Goal: Task Accomplishment & Management: Use online tool/utility

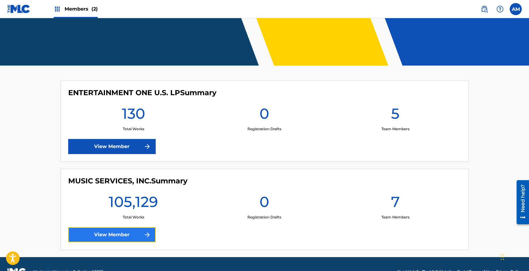
click at [121, 230] on link "View Member" at bounding box center [112, 234] width 88 height 15
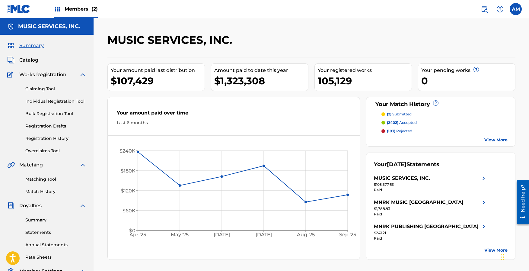
click at [400, 114] on p "(2) submitted" at bounding box center [399, 113] width 25 height 5
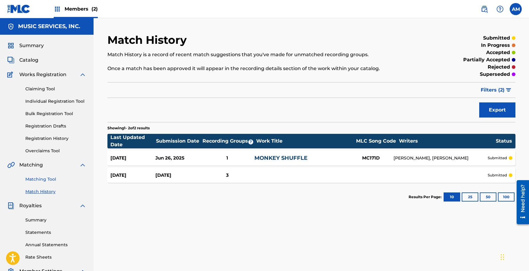
drag, startPoint x: 43, startPoint y: 177, endPoint x: 52, endPoint y: 176, distance: 9.1
click at [43, 177] on link "Matching Tool" at bounding box center [55, 179] width 61 height 6
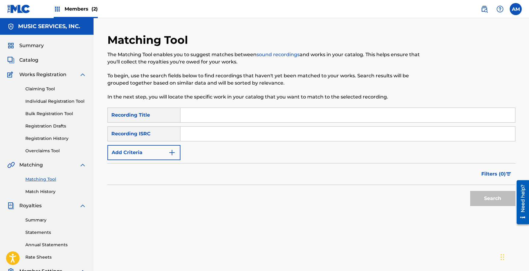
drag, startPoint x: 186, startPoint y: 130, endPoint x: 215, endPoint y: 134, distance: 29.0
click at [188, 130] on input "Search Form" at bounding box center [348, 134] width 335 height 14
paste input "USBWZ2484144"
type input "USBWZ2484144"
click at [504, 198] on button "Search" at bounding box center [493, 198] width 45 height 15
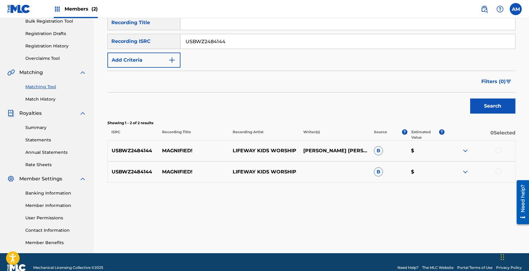
scroll to position [99, 0]
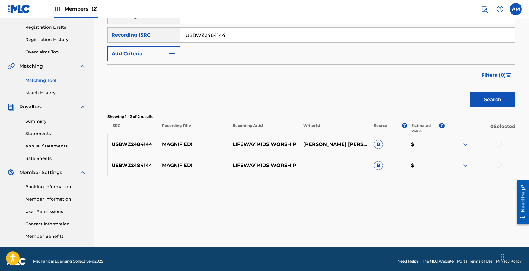
drag, startPoint x: 498, startPoint y: 146, endPoint x: 500, endPoint y: 154, distance: 7.7
click at [498, 146] on div at bounding box center [499, 144] width 6 height 6
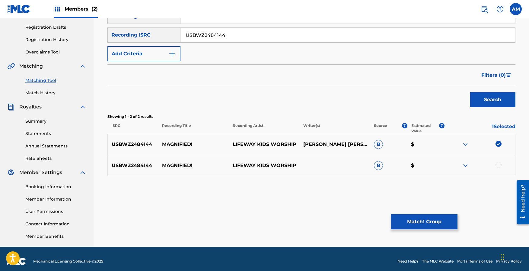
click at [497, 167] on div at bounding box center [499, 165] width 6 height 6
click at [439, 218] on button "Match 2 Groups" at bounding box center [424, 221] width 67 height 15
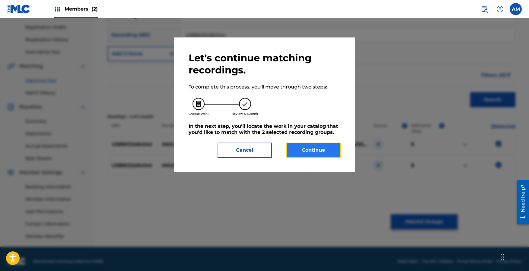
click at [323, 155] on button "Continue" at bounding box center [314, 150] width 54 height 15
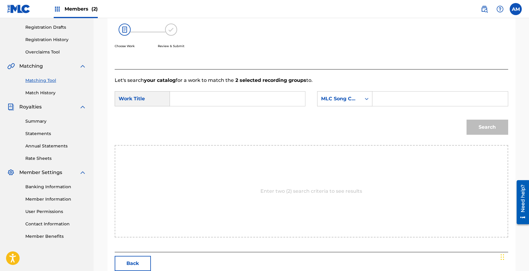
click at [230, 101] on input "Search Form" at bounding box center [237, 99] width 125 height 14
paste input "Magnified!"
type input "Magnified!"
click at [428, 95] on input "Search Form" at bounding box center [440, 99] width 125 height 14
paste input "MR2FU4"
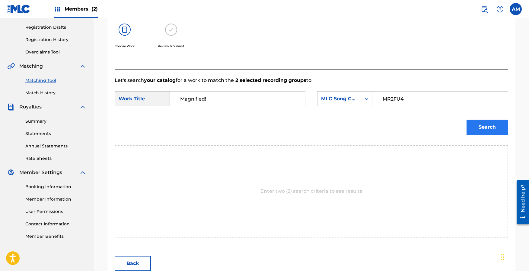
type input "MR2FU4"
click at [489, 123] on button "Search" at bounding box center [488, 127] width 42 height 15
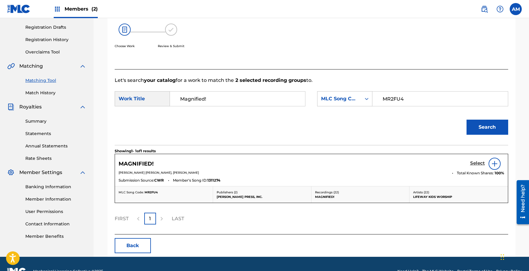
click at [475, 162] on h5 "Select" at bounding box center [478, 163] width 15 height 6
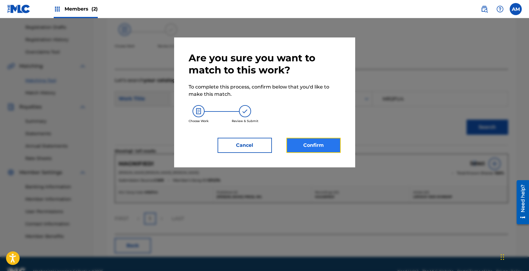
click at [323, 141] on button "Confirm" at bounding box center [314, 145] width 54 height 15
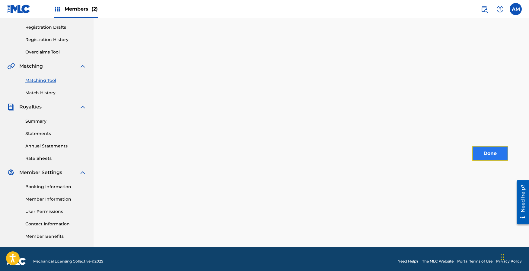
click at [488, 149] on button "Done" at bounding box center [490, 153] width 36 height 15
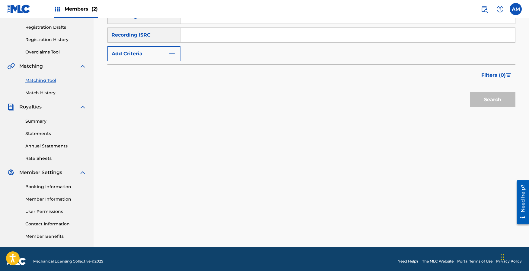
drag, startPoint x: 206, startPoint y: 35, endPoint x: 214, endPoint y: 40, distance: 8.5
click at [207, 35] on input "Search Form" at bounding box center [348, 35] width 335 height 14
paste input "USBWZ2484129"
click at [493, 98] on button "Search" at bounding box center [493, 99] width 45 height 15
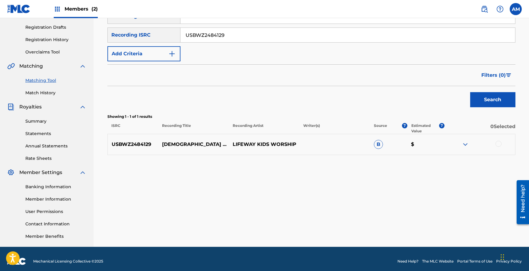
click at [239, 34] on input "USBWZ2484129" at bounding box center [348, 35] width 335 height 14
paste input "32"
click at [497, 101] on button "Search" at bounding box center [493, 99] width 45 height 15
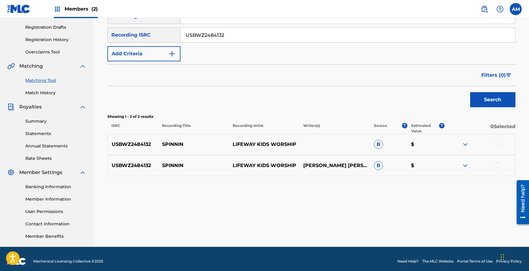
drag, startPoint x: 227, startPoint y: 34, endPoint x: 247, endPoint y: 37, distance: 20.2
click at [227, 34] on input "USBWZ2484132" at bounding box center [348, 35] width 335 height 14
paste input "53"
type input "USBWZ2484153"
click at [497, 99] on button "Search" at bounding box center [493, 99] width 45 height 15
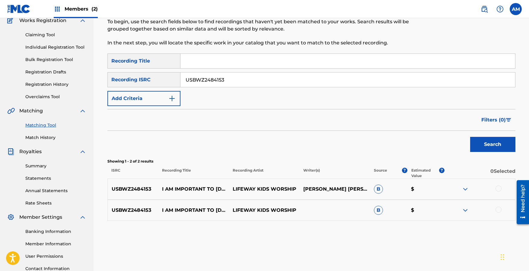
scroll to position [39, 0]
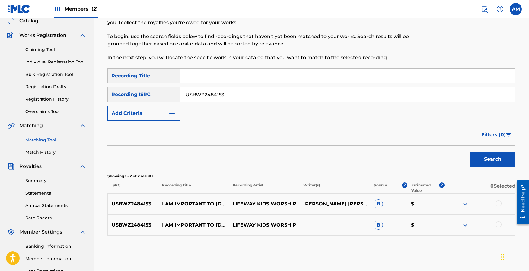
drag, startPoint x: 219, startPoint y: 92, endPoint x: 114, endPoint y: 89, distance: 105.5
click at [114, 89] on div "SearchWithCriteria59e6b43a-de10-4e68-8c49-8cffc4ff535b Recording ISRC USBWZ2484…" at bounding box center [312, 94] width 408 height 15
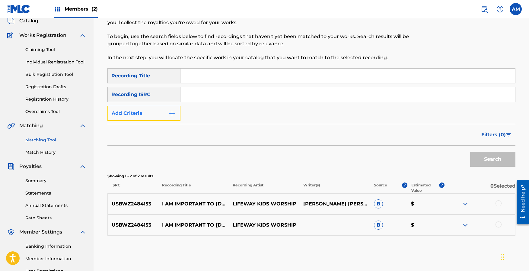
click at [150, 108] on button "Add Criteria" at bounding box center [144, 113] width 73 height 15
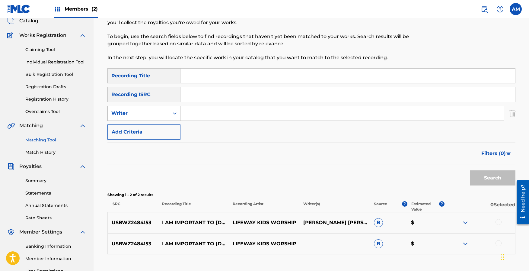
click at [154, 112] on div "Writer" at bounding box center [138, 113] width 54 height 7
click at [151, 127] on div "Recording Artist" at bounding box center [144, 128] width 72 height 15
click at [212, 114] on input "Search Form" at bounding box center [343, 113] width 324 height 14
type input "lifeway"
click at [471, 170] on button "Search" at bounding box center [493, 177] width 45 height 15
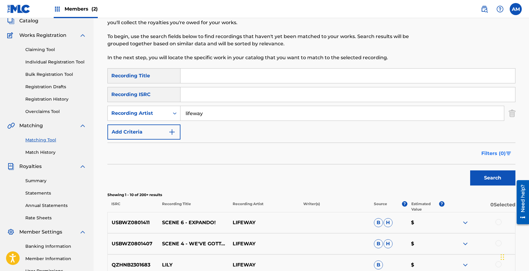
click at [499, 153] on span "Filters ( 0 )" at bounding box center [494, 153] width 24 height 7
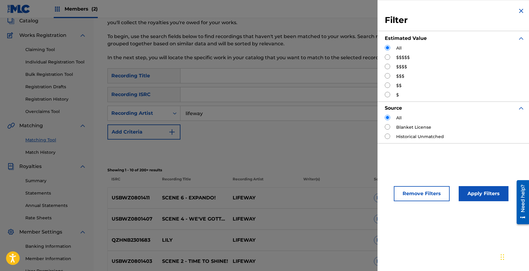
click at [392, 60] on div "$$$$$" at bounding box center [455, 57] width 140 height 6
click at [387, 60] on input "Search Form" at bounding box center [387, 56] width 5 height 5
radio input "true"
click at [487, 193] on button "Apply Filters" at bounding box center [484, 193] width 50 height 15
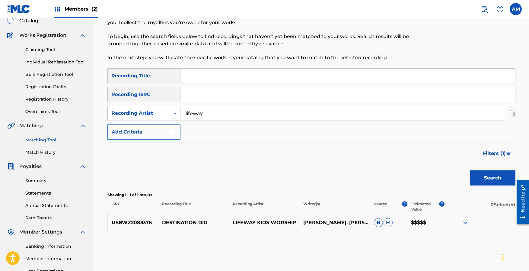
click at [199, 78] on input "Search Form" at bounding box center [348, 76] width 335 height 14
click at [494, 156] on span "Filters ( 1 )" at bounding box center [494, 153] width 23 height 7
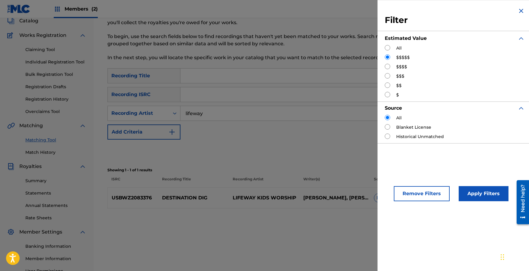
click at [392, 48] on div "All" at bounding box center [455, 48] width 140 height 6
click at [390, 49] on input "Search Form" at bounding box center [387, 47] width 5 height 5
radio input "true"
drag, startPoint x: 496, startPoint y: 192, endPoint x: 488, endPoint y: 188, distance: 9.1
click at [496, 192] on button "Apply Filters" at bounding box center [484, 193] width 50 height 15
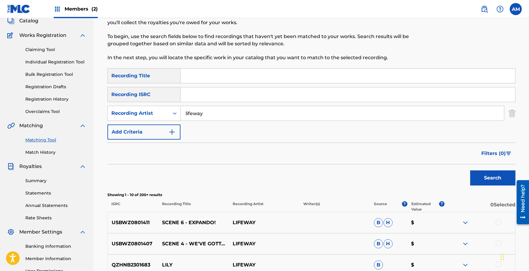
click at [230, 72] on input "Search Form" at bounding box center [348, 76] width 335 height 14
type input "destination dig"
click at [471, 170] on button "Search" at bounding box center [493, 177] width 45 height 15
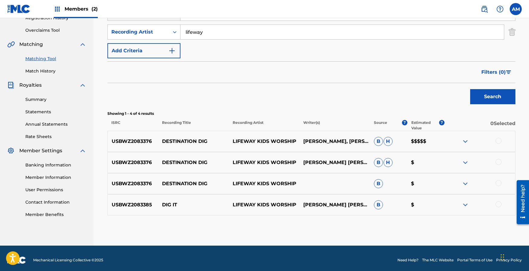
scroll to position [124, 0]
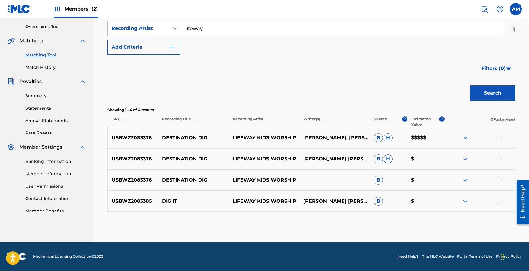
drag, startPoint x: 500, startPoint y: 137, endPoint x: 499, endPoint y: 142, distance: 5.4
click at [499, 138] on div at bounding box center [499, 137] width 6 height 6
drag, startPoint x: 500, startPoint y: 159, endPoint x: 500, endPoint y: 165, distance: 5.4
click at [500, 159] on div at bounding box center [499, 158] width 6 height 6
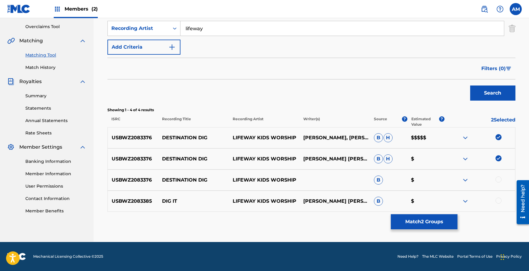
click at [500, 179] on div at bounding box center [499, 179] width 6 height 6
click at [500, 202] on div at bounding box center [499, 201] width 6 height 6
click at [425, 222] on button "Match 4 Groups" at bounding box center [424, 221] width 67 height 15
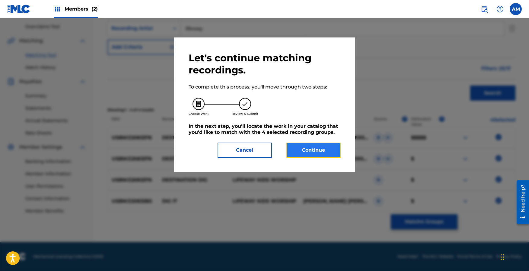
click at [323, 149] on button "Continue" at bounding box center [314, 150] width 54 height 15
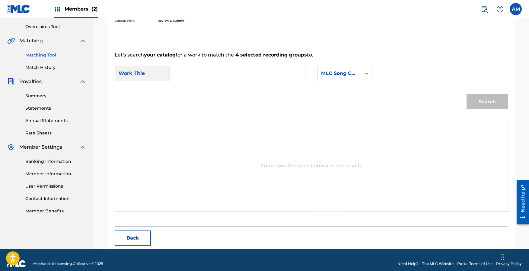
click at [187, 75] on input "Search Form" at bounding box center [237, 73] width 125 height 14
paste input "Destination Dig"
type input "Destination Dig"
click at [414, 77] on input "Search Form" at bounding box center [440, 73] width 125 height 14
paste input "DB0RWO"
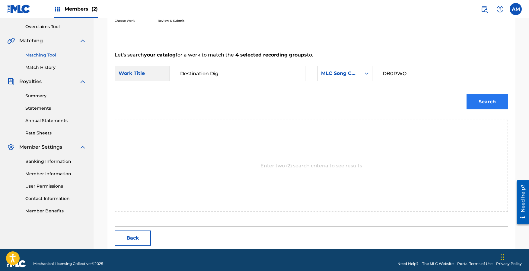
type input "DB0RWO"
click at [490, 105] on button "Search" at bounding box center [488, 101] width 42 height 15
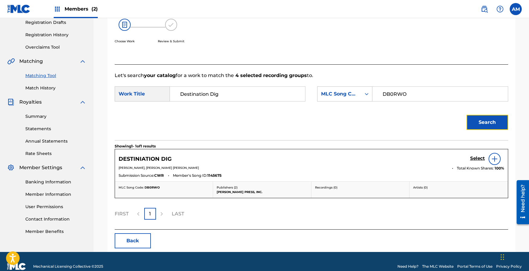
scroll to position [114, 0]
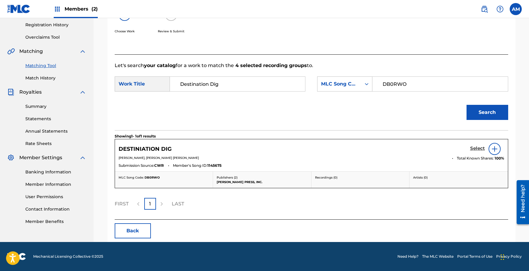
click at [479, 146] on h5 "Select" at bounding box center [478, 149] width 15 height 6
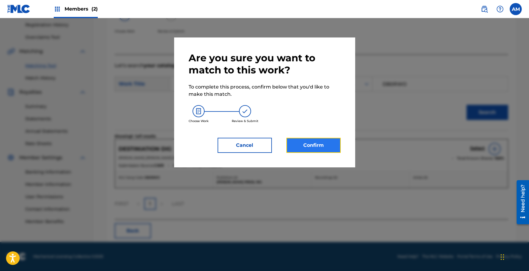
click at [318, 146] on button "Confirm" at bounding box center [314, 145] width 54 height 15
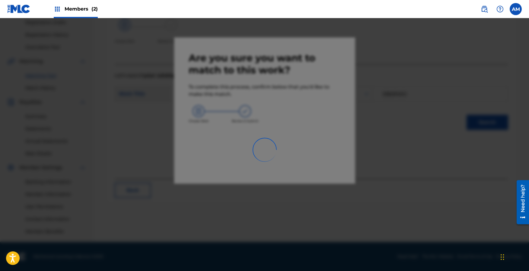
scroll to position [104, 0]
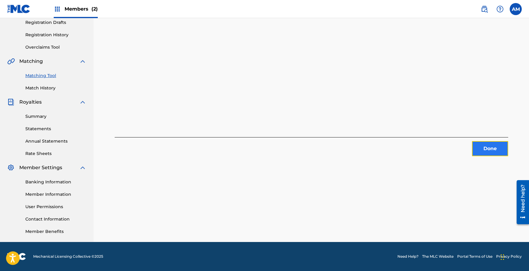
click at [482, 141] on button "Done" at bounding box center [490, 148] width 36 height 15
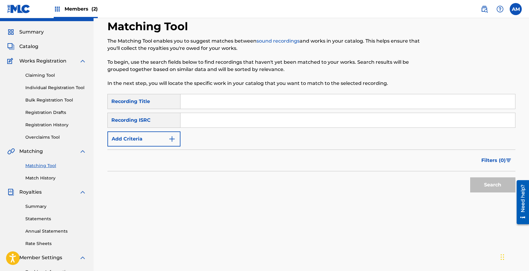
scroll to position [0, 0]
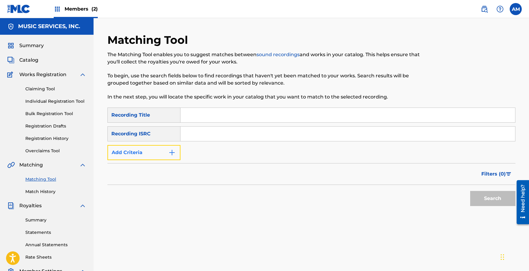
click at [154, 156] on button "Add Criteria" at bounding box center [144, 152] width 73 height 15
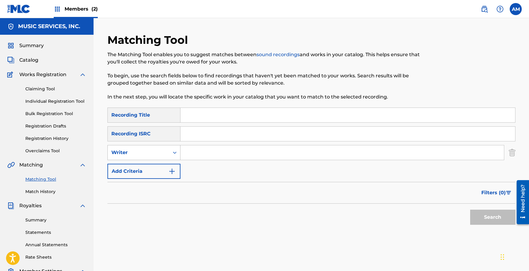
click at [165, 150] on div "Writer" at bounding box center [138, 152] width 54 height 7
click at [163, 169] on div "Recording Artist" at bounding box center [144, 167] width 72 height 15
click at [214, 150] on input "Search Form" at bounding box center [343, 152] width 324 height 14
type input "f"
type input "lifeway"
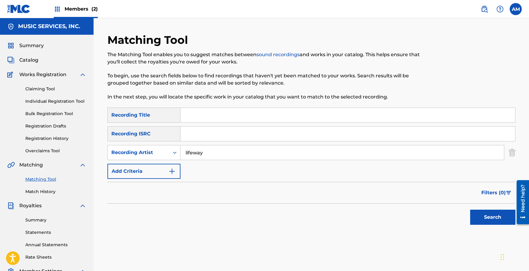
click at [471, 210] on button "Search" at bounding box center [493, 217] width 45 height 15
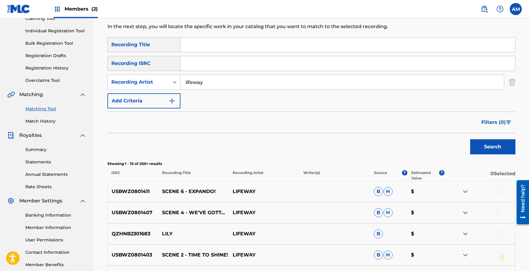
scroll to position [71, 0]
click at [495, 124] on span "Filters ( 0 )" at bounding box center [494, 121] width 24 height 7
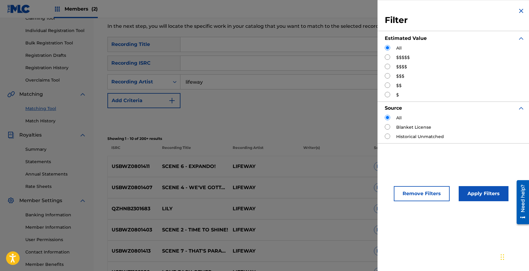
drag, startPoint x: 385, startPoint y: 65, endPoint x: 390, endPoint y: 72, distance: 9.2
click at [385, 65] on input "Search Form" at bounding box center [387, 66] width 5 height 5
radio input "true"
click at [490, 196] on button "Apply Filters" at bounding box center [484, 193] width 50 height 15
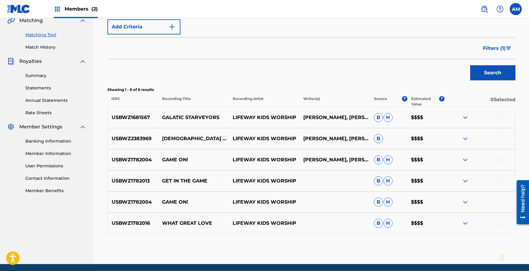
scroll to position [145, 0]
drag, startPoint x: 150, startPoint y: 139, endPoint x: 111, endPoint y: 140, distance: 39.9
click at [111, 140] on p "USBWZ2383969" at bounding box center [133, 138] width 51 height 7
copy p "USBWZ2383969"
drag, startPoint x: 505, startPoint y: 48, endPoint x: 502, endPoint y: 47, distance: 3.0
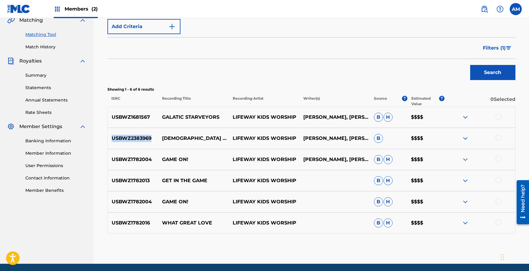
click at [505, 48] on span "Filters ( 1 )" at bounding box center [494, 47] width 23 height 7
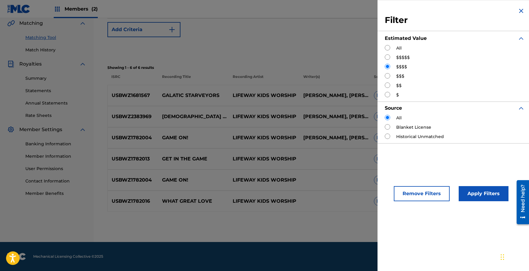
click at [391, 47] on div "All" at bounding box center [455, 48] width 140 height 6
drag, startPoint x: 390, startPoint y: 49, endPoint x: 405, endPoint y: 79, distance: 33.1
click at [390, 49] on input "Search Form" at bounding box center [387, 47] width 5 height 5
radio input "true"
click at [497, 193] on button "Apply Filters" at bounding box center [484, 193] width 50 height 15
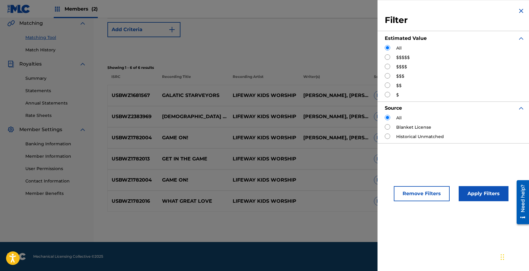
scroll to position [104, 0]
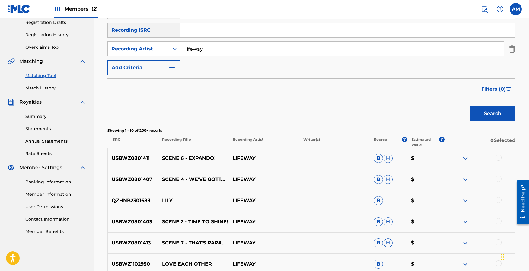
click at [215, 33] on input "Search Form" at bounding box center [348, 30] width 335 height 14
paste input "USBWZ2383969"
type input "USBWZ2383969"
click at [498, 111] on button "Search" at bounding box center [493, 113] width 45 height 15
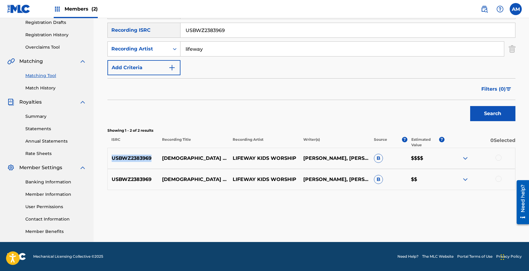
drag, startPoint x: 152, startPoint y: 158, endPoint x: 113, endPoint y: 158, distance: 39.0
click at [113, 158] on p "USBWZ2383969" at bounding box center [133, 158] width 51 height 7
copy p "USBWZ2383969"
click at [506, 88] on span "Filters ( 0 )" at bounding box center [494, 88] width 24 height 7
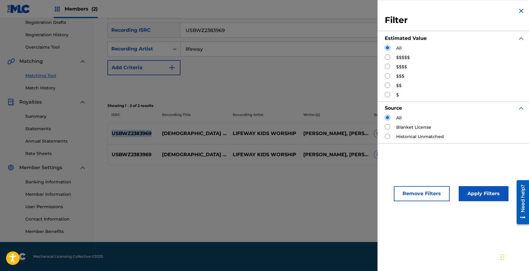
click at [388, 67] on input "Search Form" at bounding box center [387, 66] width 5 height 5
radio input "true"
click at [482, 196] on button "Apply Filters" at bounding box center [484, 193] width 50 height 15
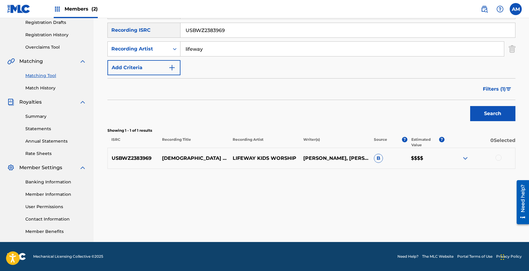
drag, startPoint x: 303, startPoint y: 31, endPoint x: 110, endPoint y: 24, distance: 193.7
click at [110, 24] on div "SearchWithCriteria59e6b43a-de10-4e68-8c49-8cffc4ff535b Recording ISRC USBWZ2383…" at bounding box center [312, 30] width 408 height 15
click at [499, 114] on button "Search" at bounding box center [493, 113] width 45 height 15
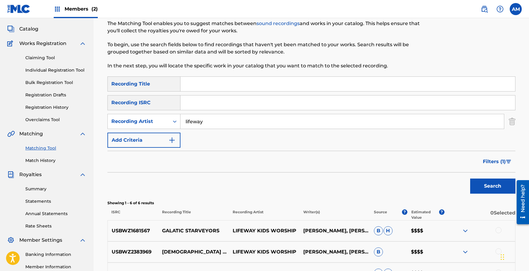
scroll to position [30, 0]
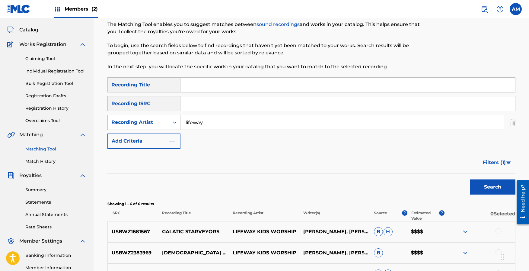
click at [493, 157] on button "Filters ( 1 )" at bounding box center [498, 162] width 36 height 15
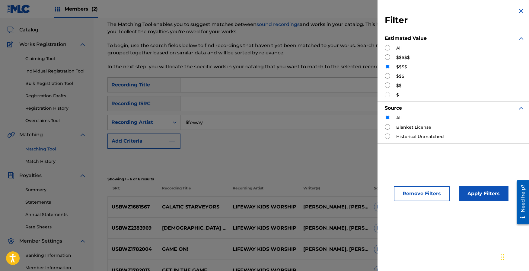
click at [389, 76] on input "Search Form" at bounding box center [387, 75] width 5 height 5
radio input "true"
click at [493, 195] on button "Apply Filters" at bounding box center [484, 193] width 50 height 15
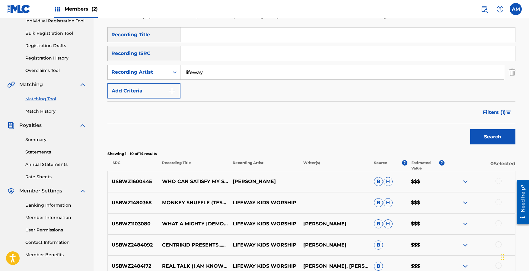
scroll to position [0, 0]
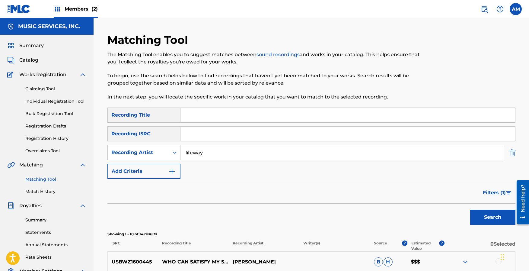
click at [513, 152] on img "Search Form" at bounding box center [512, 152] width 7 height 15
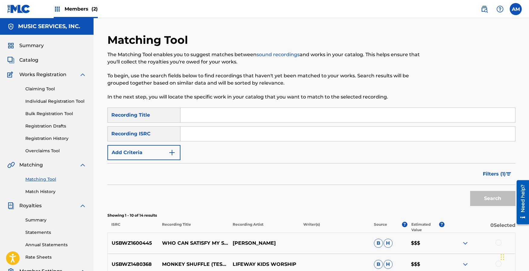
click at [502, 176] on span "Filters ( 1 )" at bounding box center [494, 173] width 23 height 7
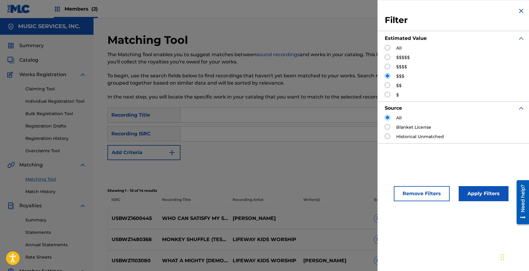
drag, startPoint x: 388, startPoint y: 48, endPoint x: 410, endPoint y: 87, distance: 44.9
click at [389, 48] on input "Search Form" at bounding box center [387, 47] width 5 height 5
radio input "true"
click at [493, 197] on button "Apply Filters" at bounding box center [484, 193] width 50 height 15
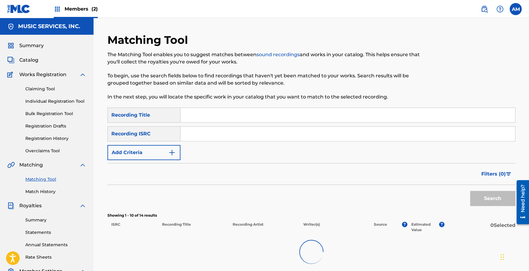
drag, startPoint x: 188, startPoint y: 132, endPoint x: 199, endPoint y: 134, distance: 10.4
click at [188, 132] on input "Search Form" at bounding box center [348, 134] width 335 height 14
paste input "USBWZ1480368"
type input "USBWZ1480368"
click at [317, 142] on div "SearchWithCriteria91209e2a-c480-4036-8d34-071ecfecd23b Recording Title SearchWi…" at bounding box center [312, 134] width 408 height 53
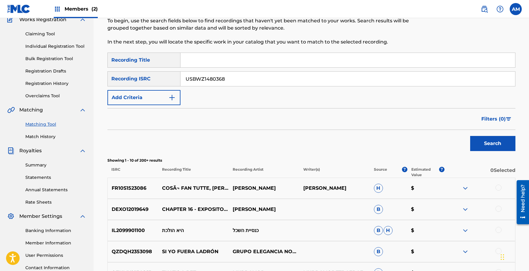
scroll to position [55, 0]
drag, startPoint x: 178, startPoint y: 71, endPoint x: 105, endPoint y: 66, distance: 73.6
click at [104, 66] on div "Matching Tool The Matching Tool enables you to suggest matches between sound re…" at bounding box center [311, 207] width 423 height 456
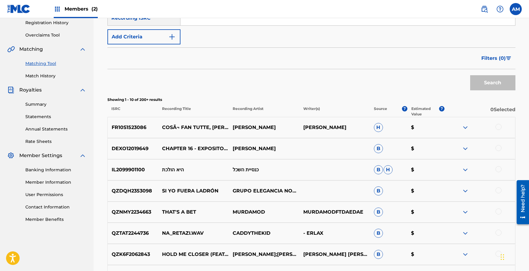
scroll to position [61, 0]
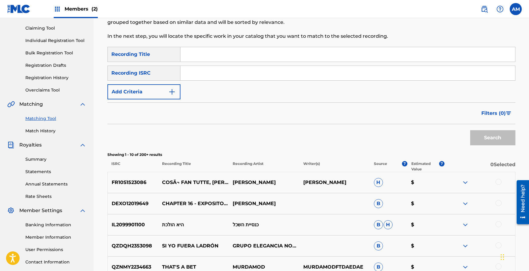
click at [229, 74] on input "Search Form" at bounding box center [348, 73] width 335 height 14
paste input "USBWZ1480368"
type input "USBWZ1480368"
click at [494, 136] on button "Search" at bounding box center [493, 137] width 45 height 15
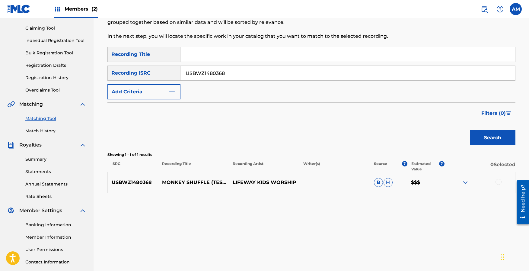
click at [499, 183] on div at bounding box center [499, 182] width 6 height 6
click at [436, 223] on button "Match 1 Group" at bounding box center [424, 221] width 67 height 15
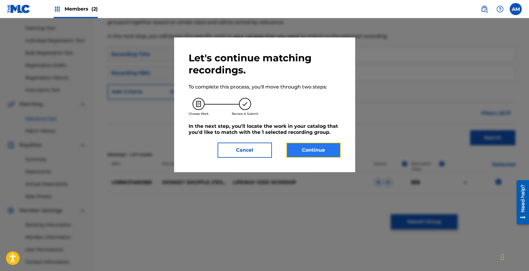
click at [312, 154] on button "Continue" at bounding box center [314, 150] width 54 height 15
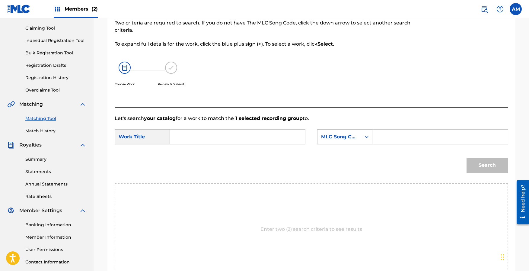
click at [229, 140] on input "Search Form" at bounding box center [237, 137] width 125 height 14
type input "monkey shuffle"
click at [404, 141] on input "Search Form" at bounding box center [440, 137] width 125 height 14
paste input "MC171D"
type input "MC171D"
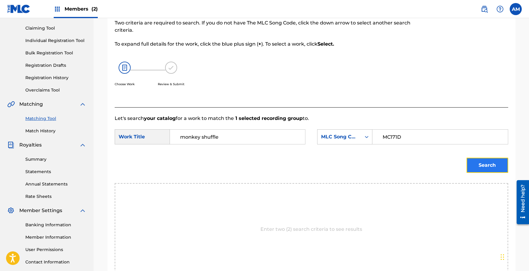
click at [478, 164] on button "Search" at bounding box center [488, 165] width 42 height 15
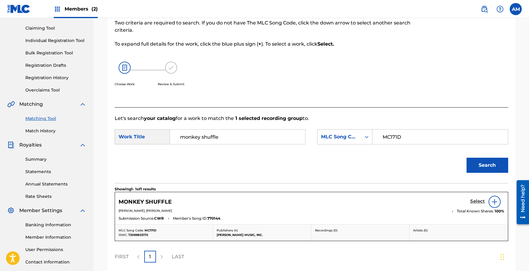
click at [477, 201] on h5 "Select" at bounding box center [478, 201] width 15 height 6
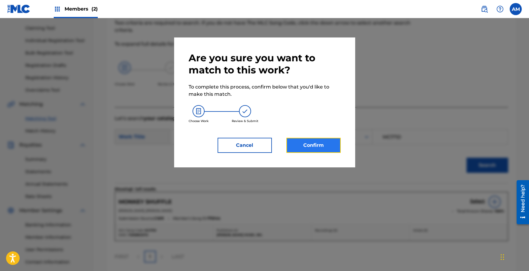
click at [311, 149] on button "Confirm" at bounding box center [314, 145] width 54 height 15
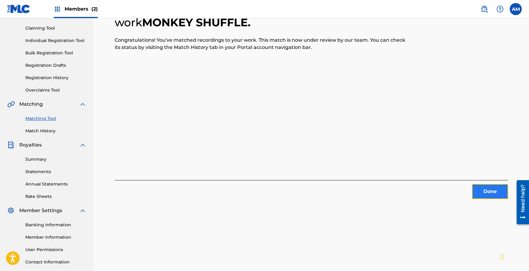
click at [494, 195] on button "Done" at bounding box center [490, 191] width 36 height 15
